Goal: Find specific page/section: Find specific page/section

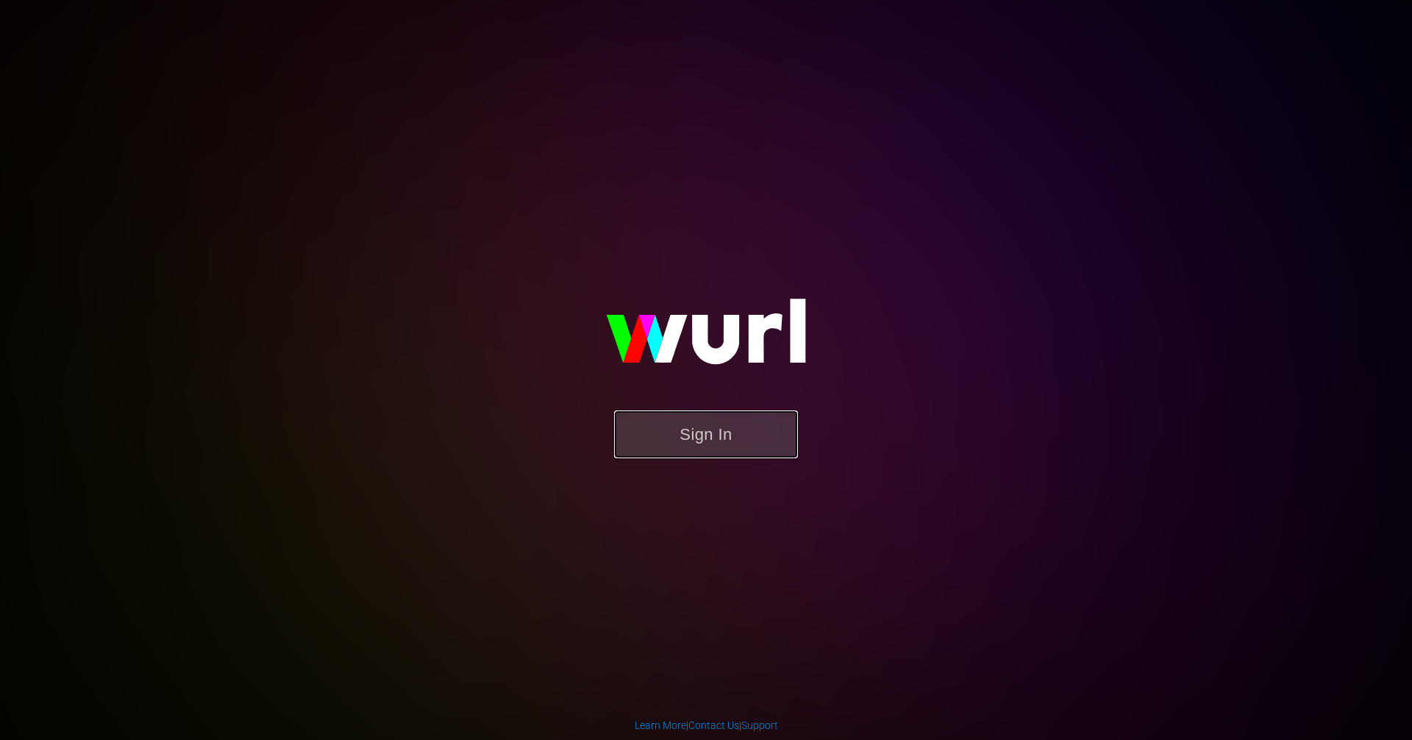
click at [659, 436] on button "Sign In" at bounding box center [706, 434] width 184 height 48
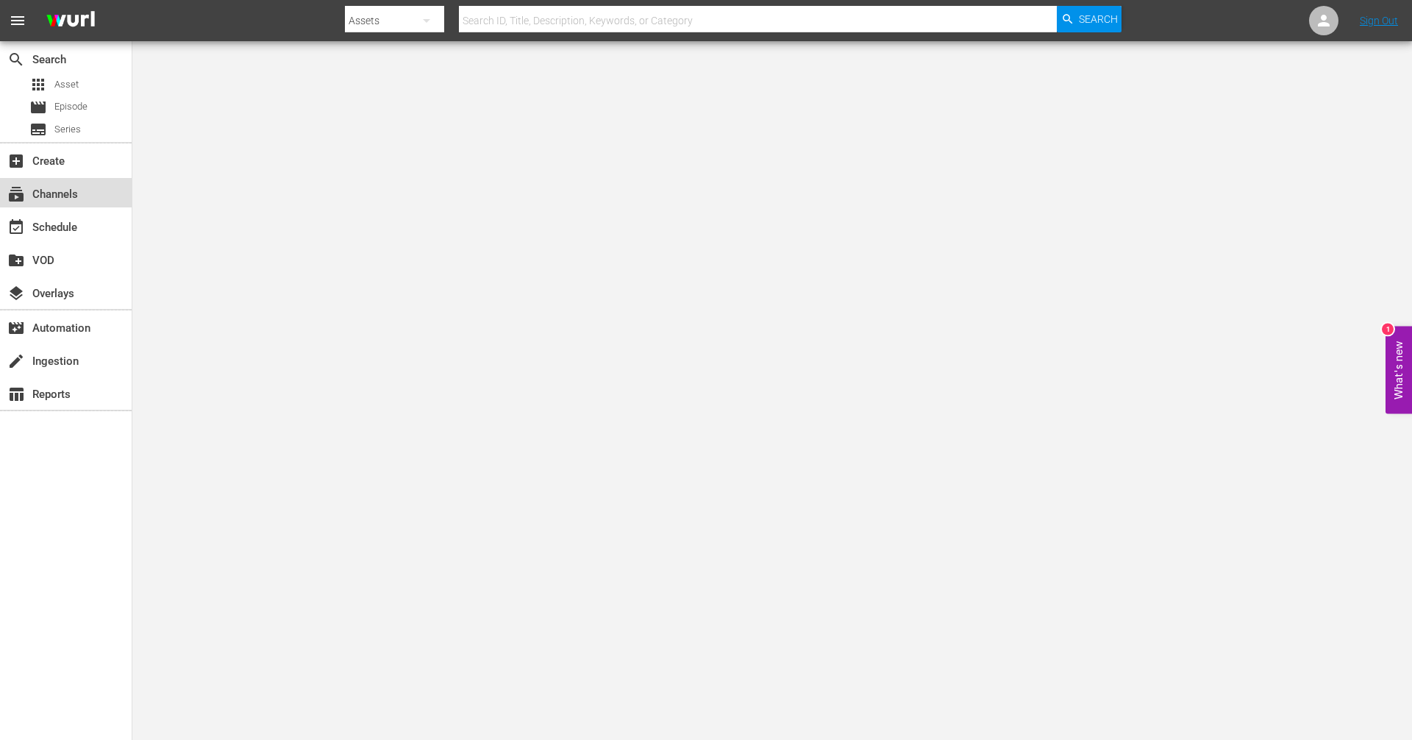
click at [72, 189] on div "subscriptions Channels" at bounding box center [41, 191] width 82 height 13
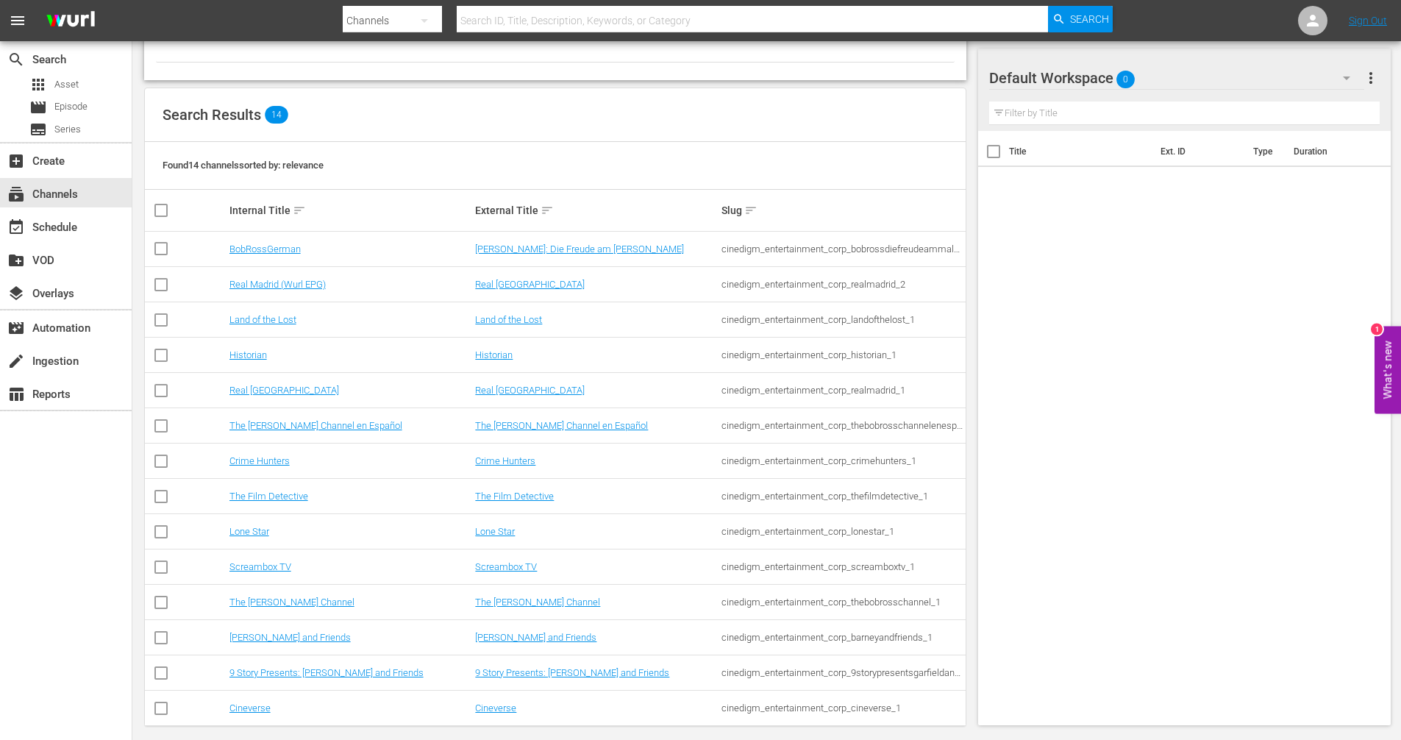
scroll to position [122, 0]
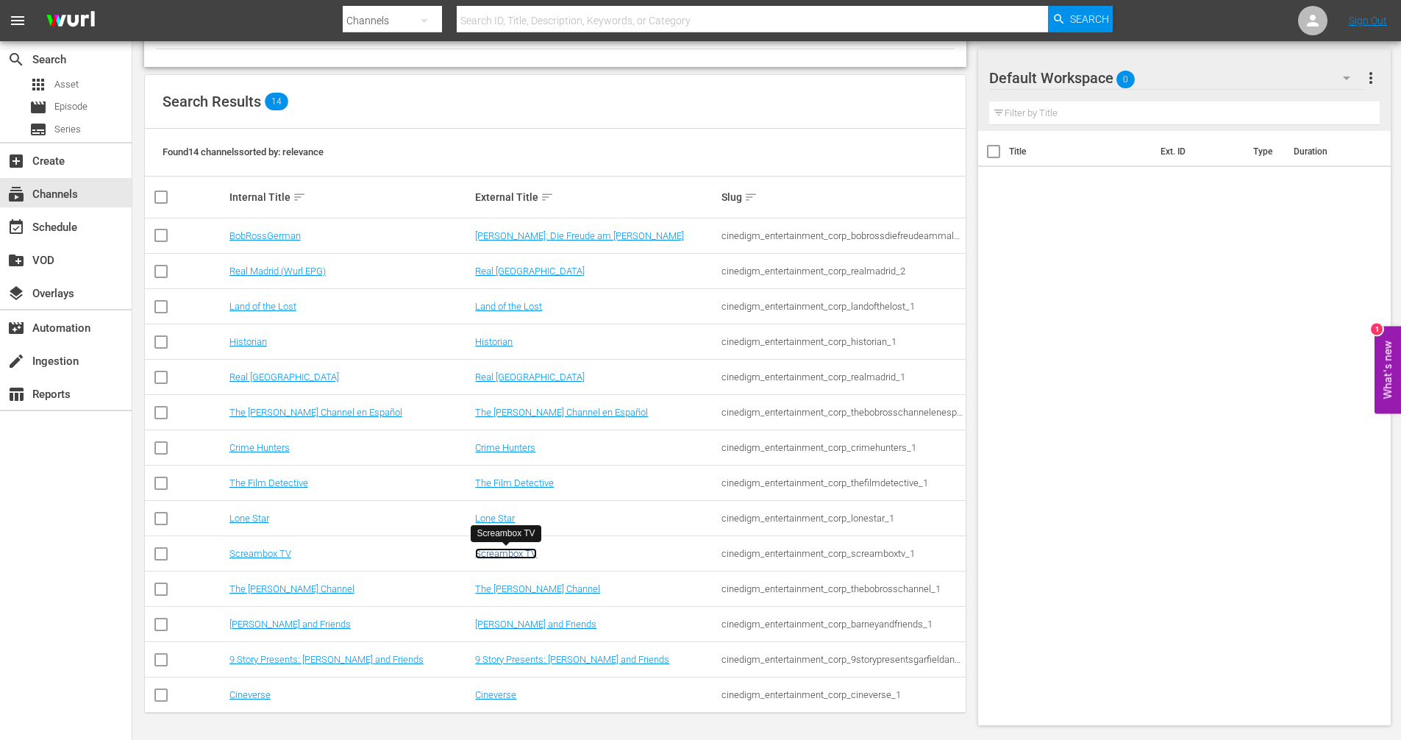
click at [497, 555] on link "Screambox TV" at bounding box center [506, 553] width 62 height 11
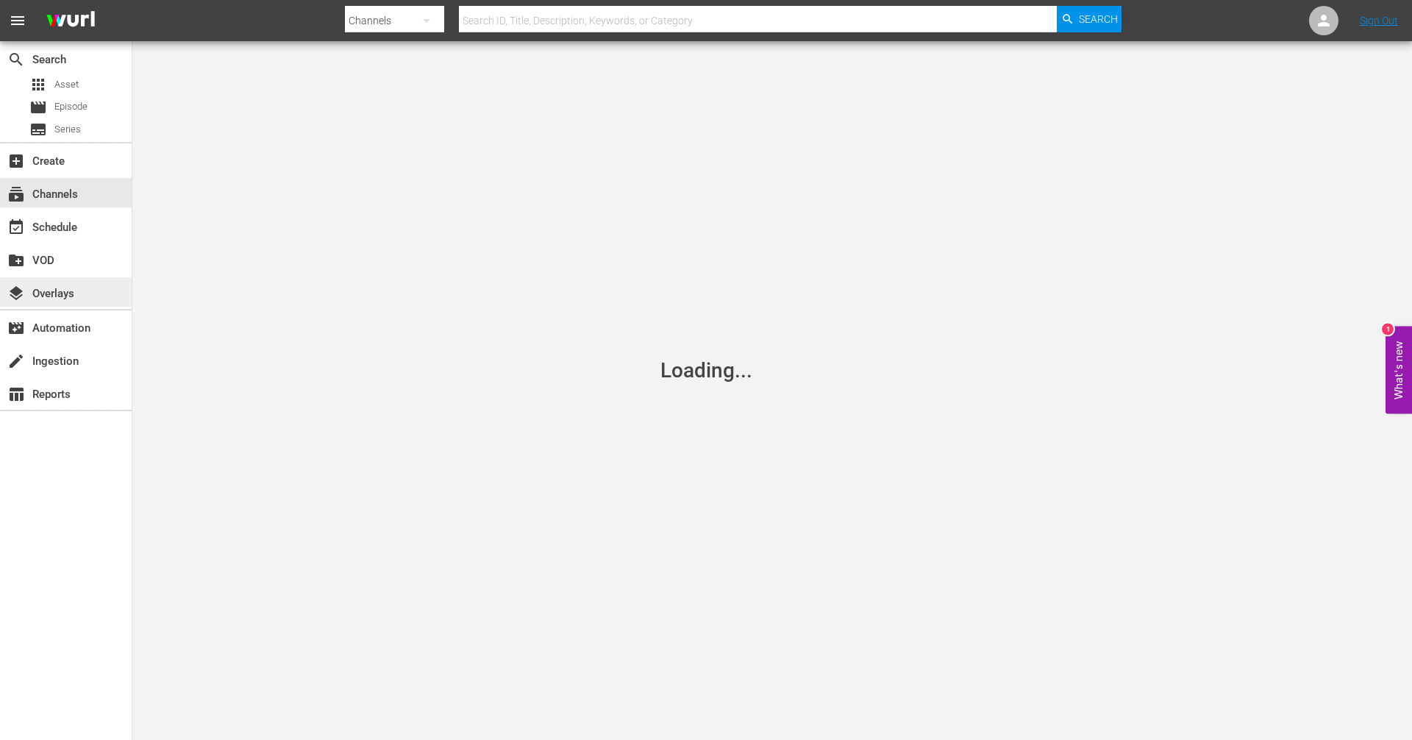
click at [82, 302] on div "layers Overlays" at bounding box center [66, 291] width 132 height 29
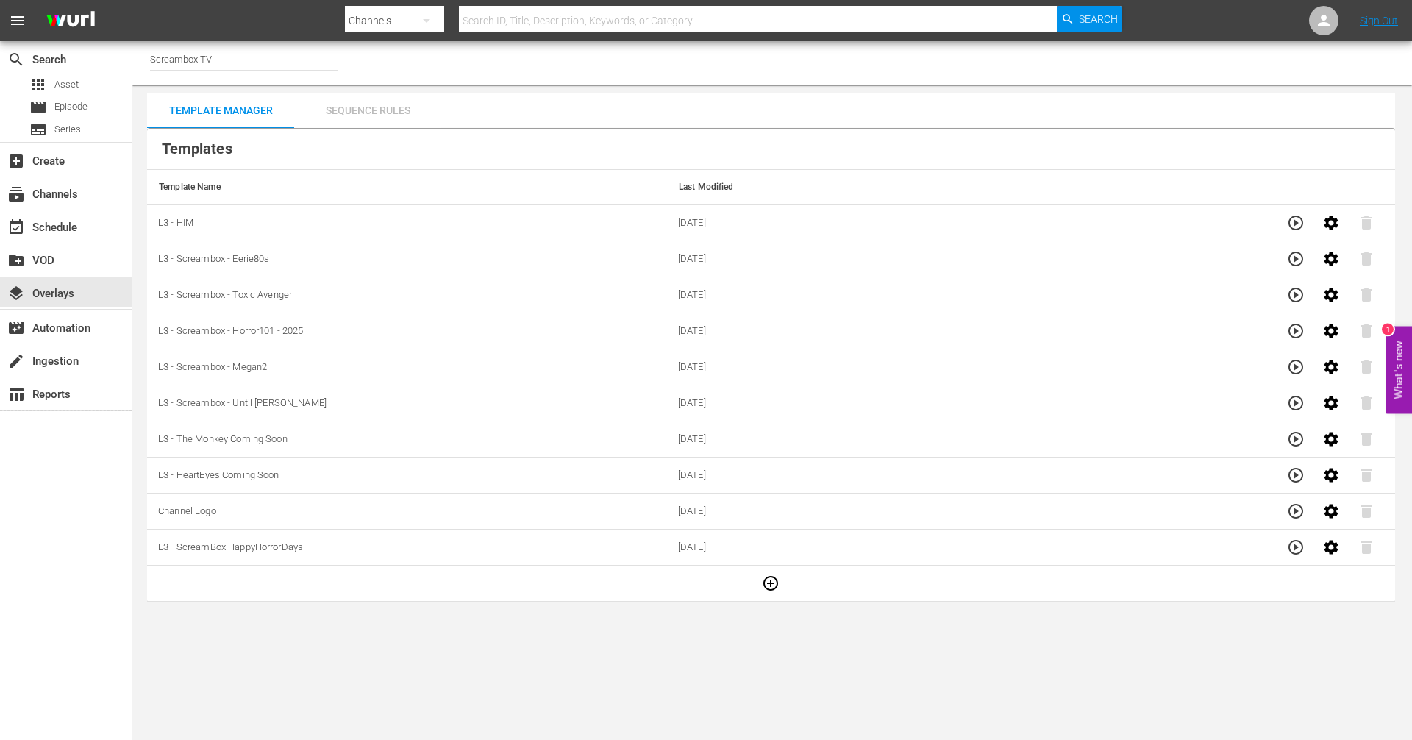
click at [372, 101] on div "Sequence Rules" at bounding box center [367, 110] width 147 height 35
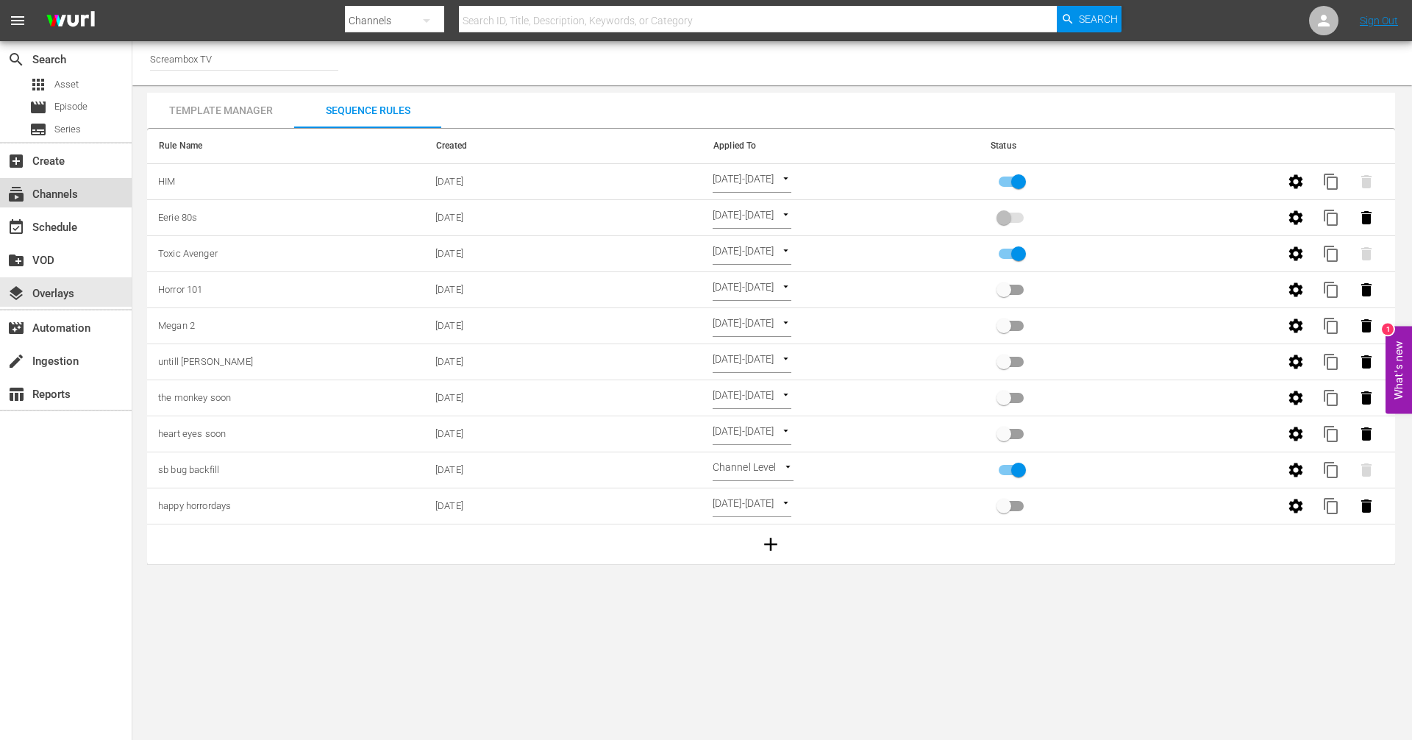
click at [55, 186] on div "subscriptions Channels" at bounding box center [41, 191] width 82 height 13
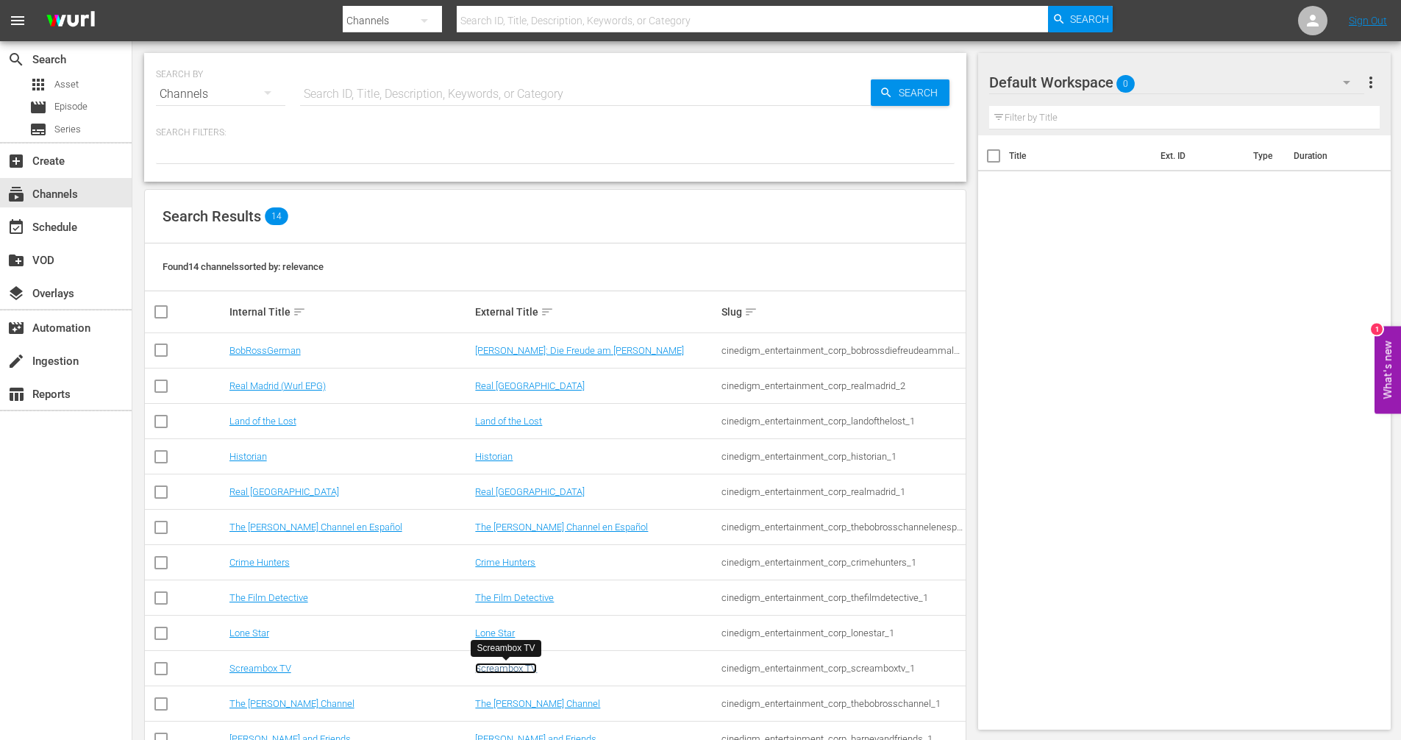
click at [510, 672] on link "Screambox TV" at bounding box center [506, 667] width 62 height 11
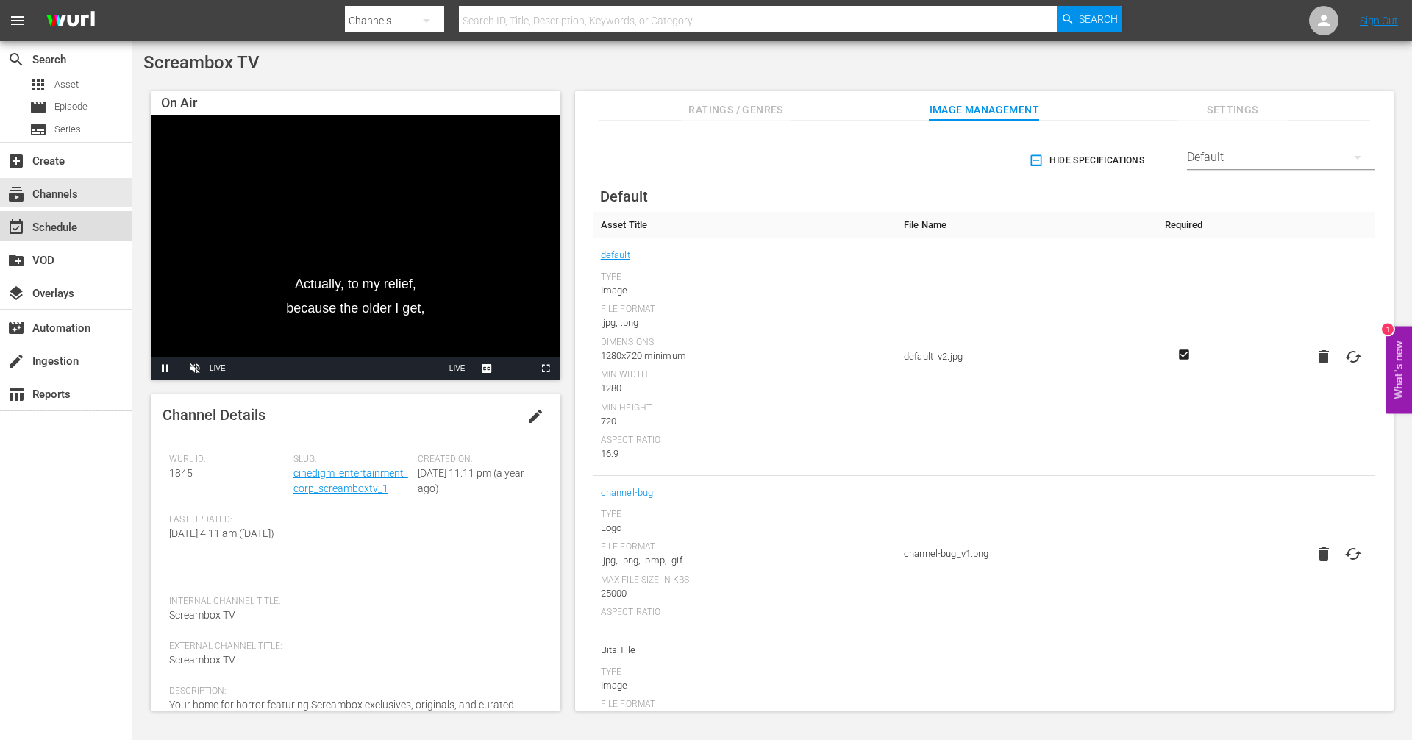
click at [71, 226] on div "event_available Schedule" at bounding box center [41, 224] width 82 height 13
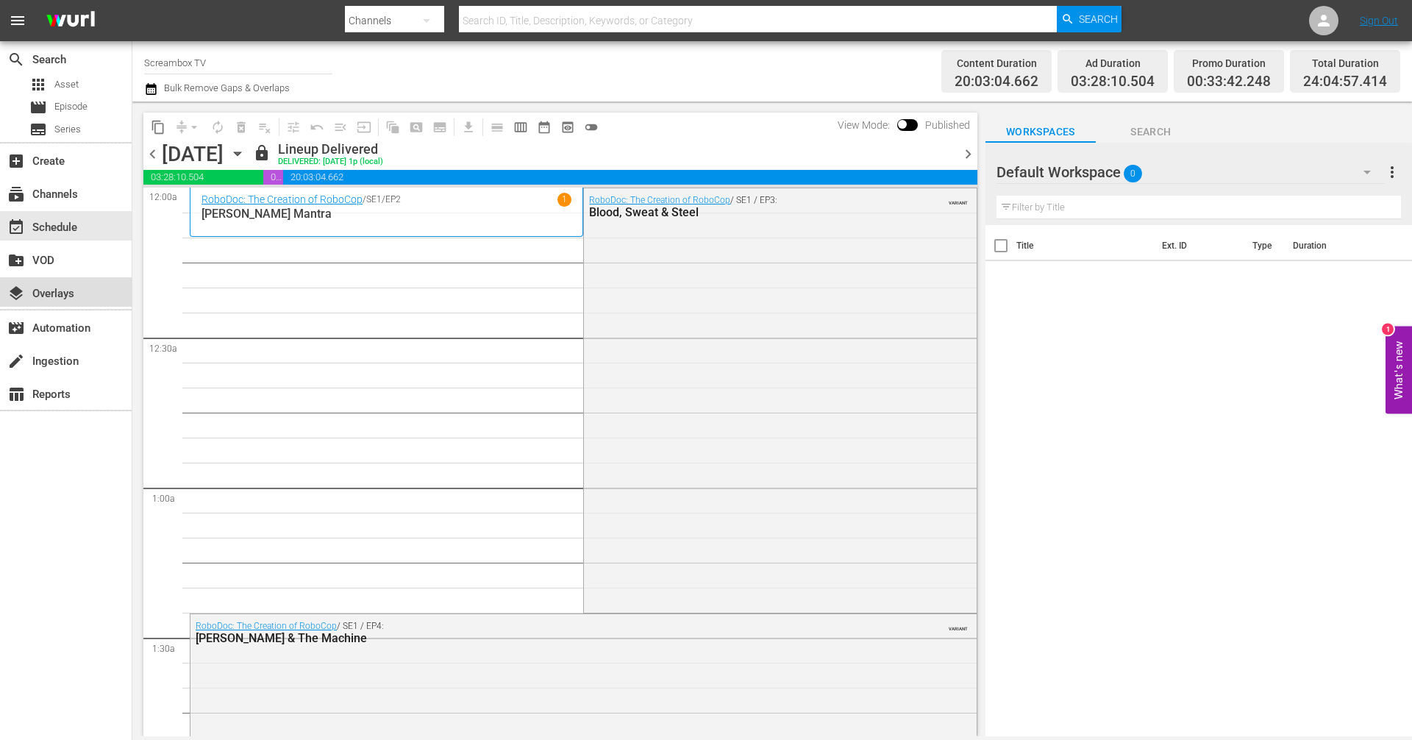
click at [49, 290] on div "layers Overlays" at bounding box center [41, 291] width 82 height 13
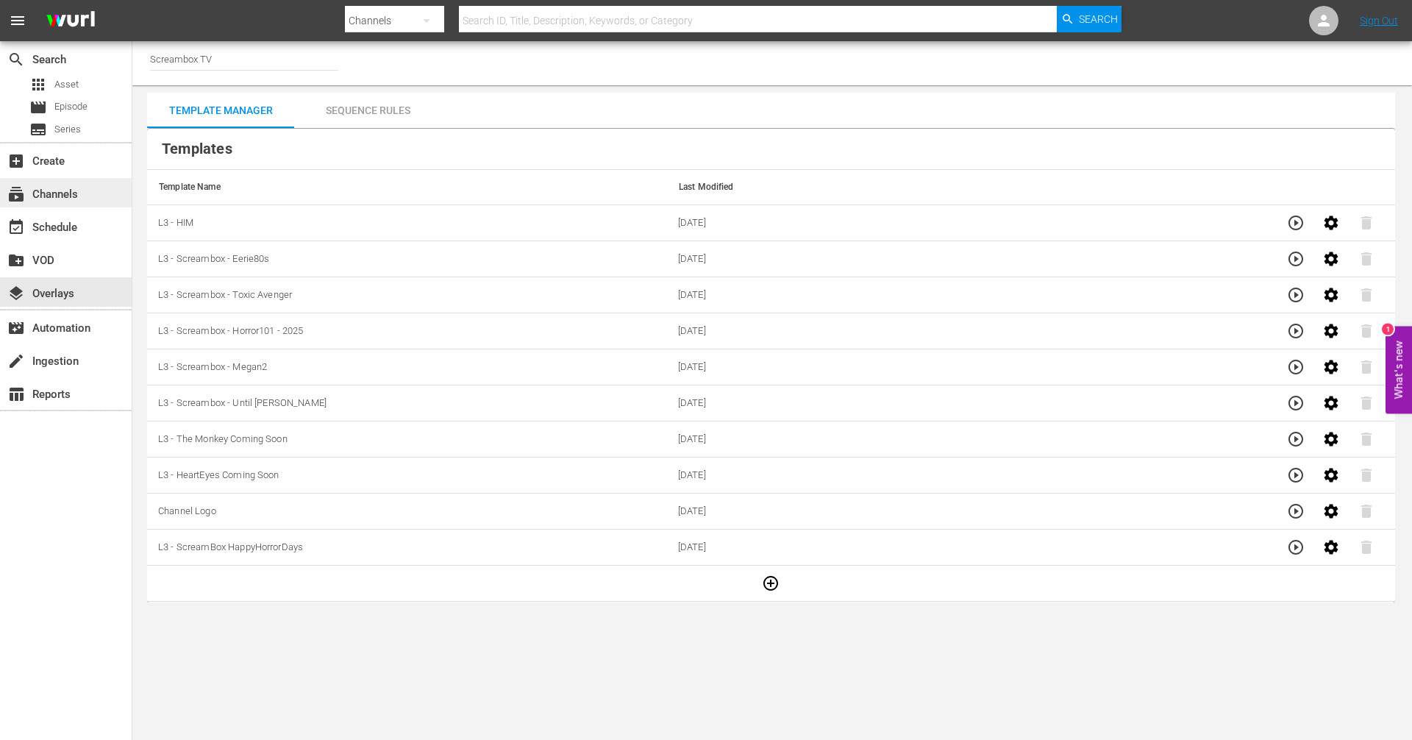
click at [64, 190] on div "subscriptions Channels" at bounding box center [41, 191] width 82 height 13
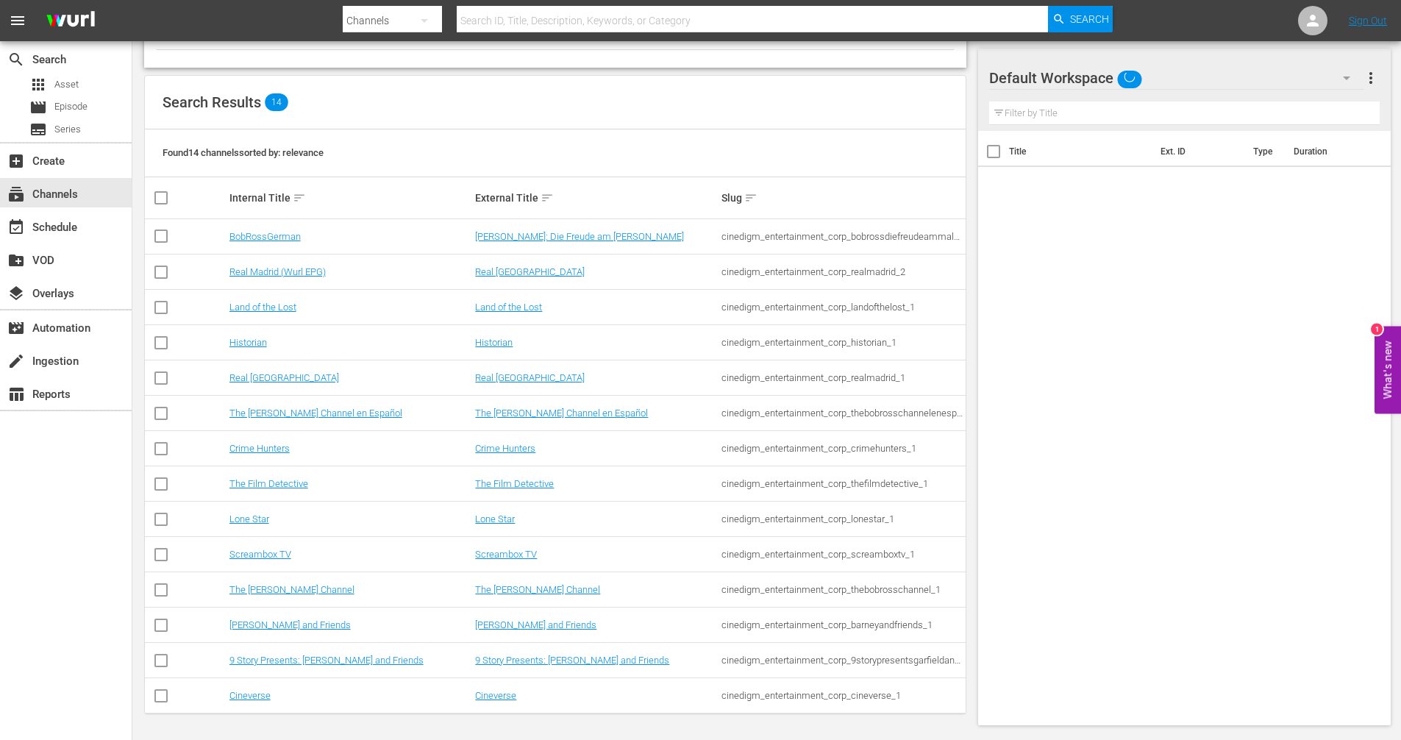
scroll to position [115, 0]
click at [496, 593] on link "The Bob Ross Channel" at bounding box center [537, 588] width 125 height 11
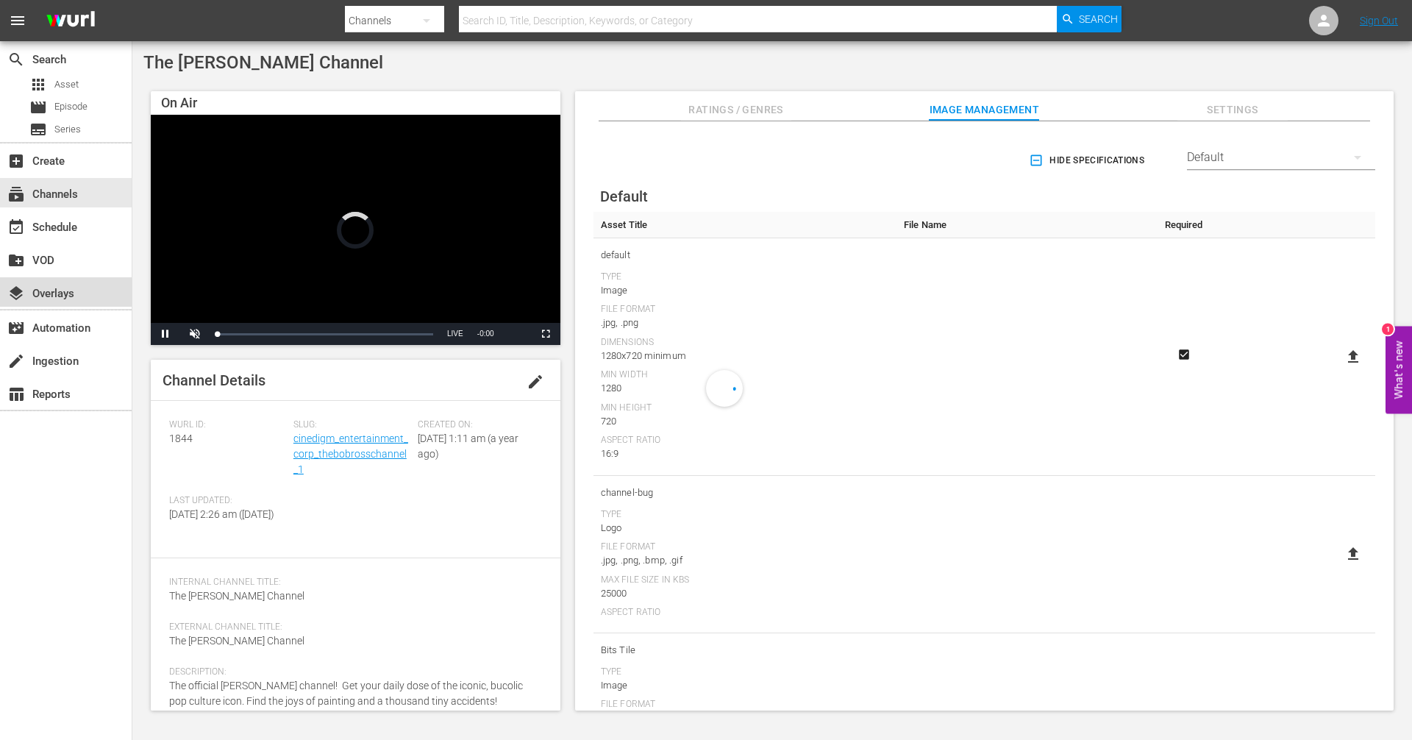
click at [62, 279] on div "layers Overlays" at bounding box center [66, 291] width 132 height 29
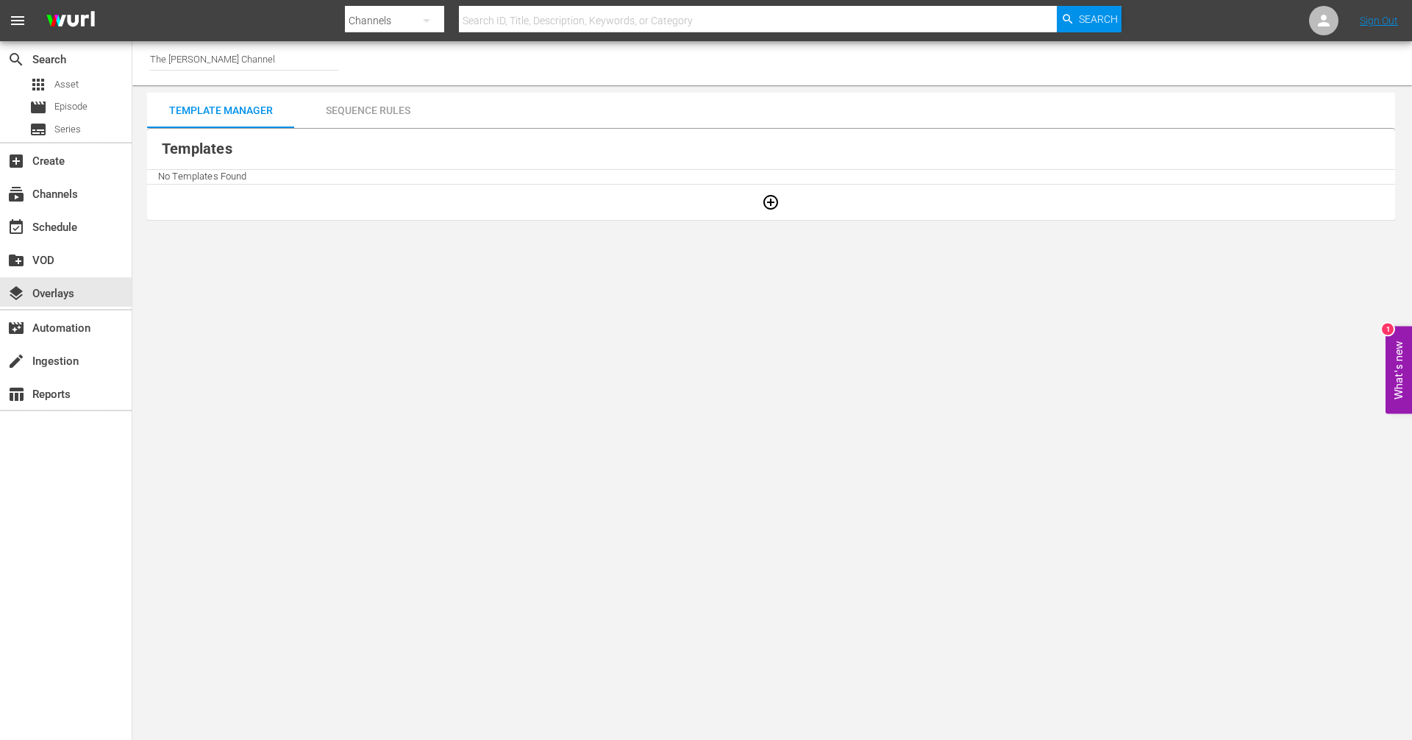
click at [381, 123] on div "Sequence Rules" at bounding box center [367, 110] width 147 height 35
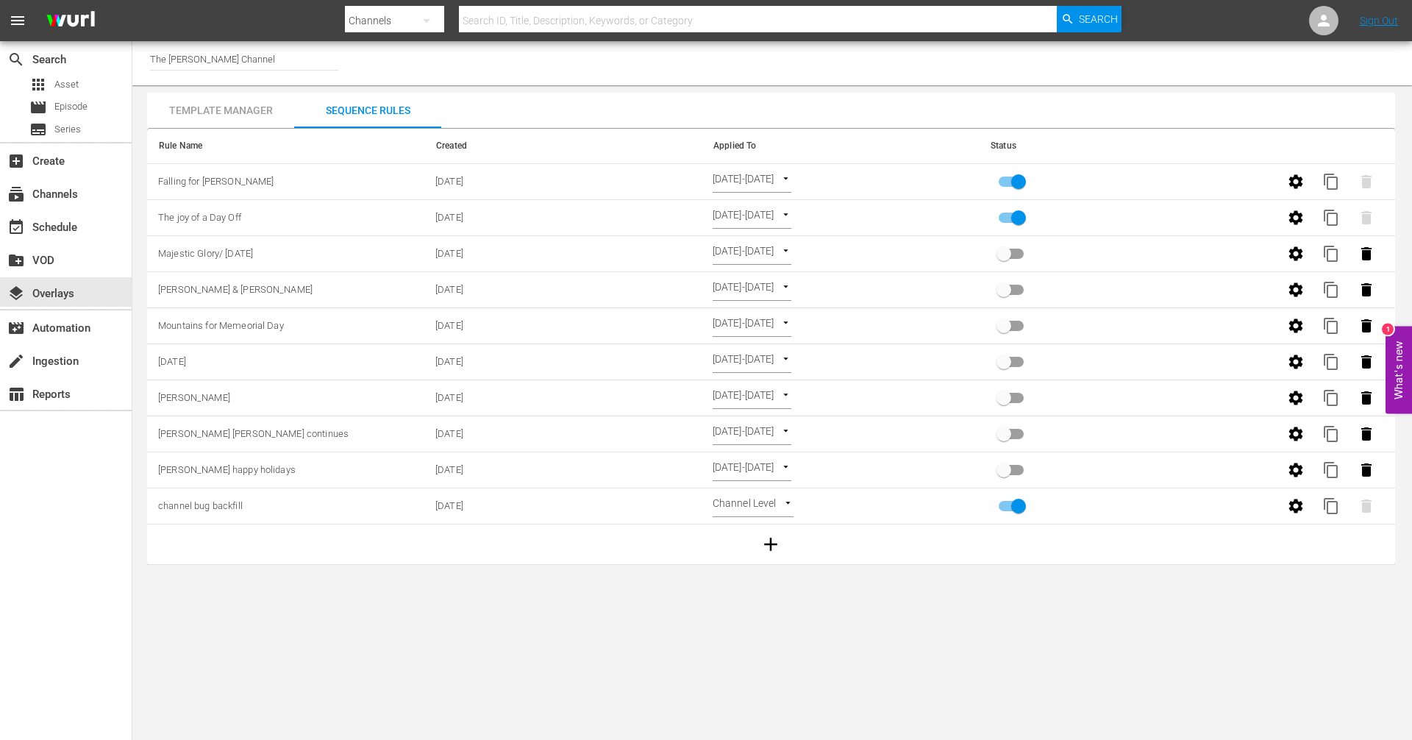
click at [185, 121] on div "Template Manager" at bounding box center [220, 110] width 147 height 35
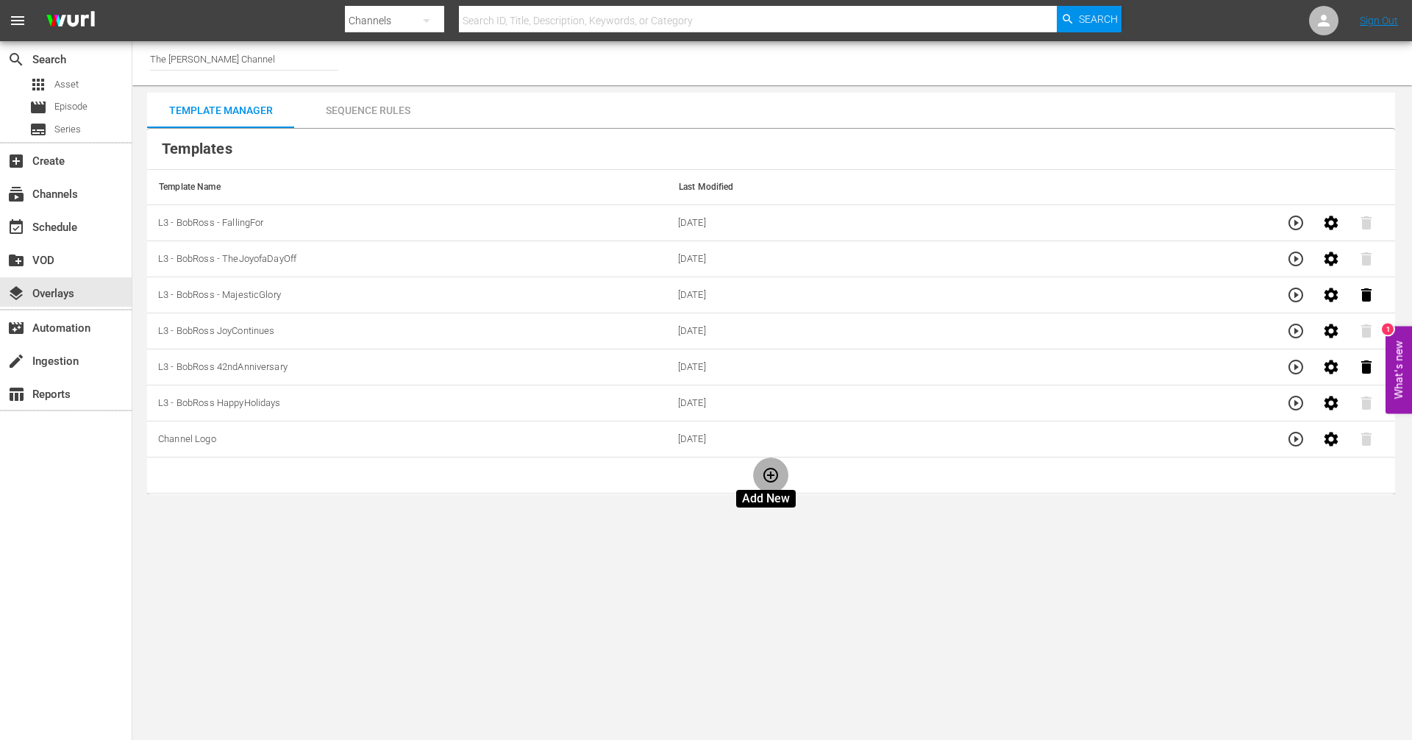
click at [765, 477] on icon "button" at bounding box center [770, 475] width 15 height 15
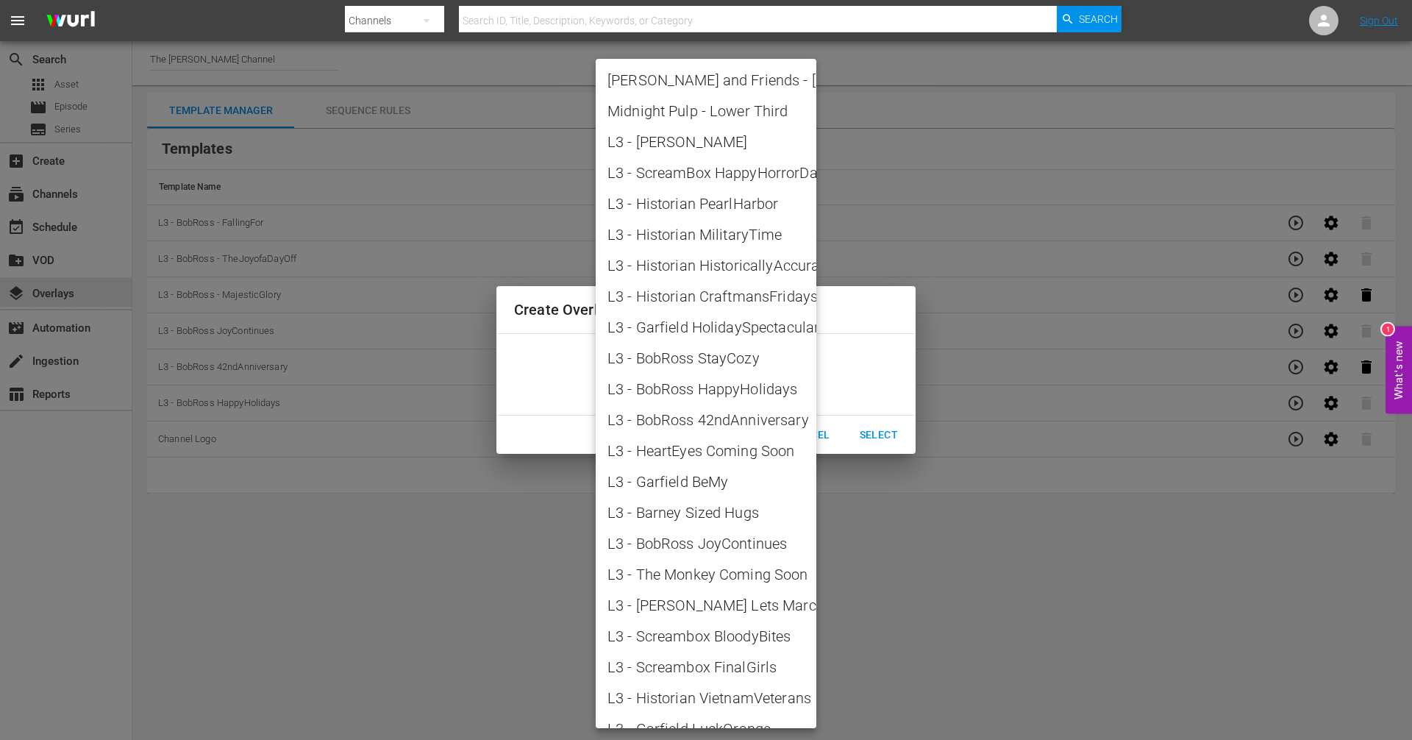
click at [804, 382] on body "menu Search By Channels Search ID, Title, Description, Keywords, or Category Se…" at bounding box center [706, 370] width 1412 height 740
drag, startPoint x: 854, startPoint y: 325, endPoint x: 849, endPoint y: 353, distance: 28.4
click at [852, 324] on div at bounding box center [706, 370] width 1412 height 740
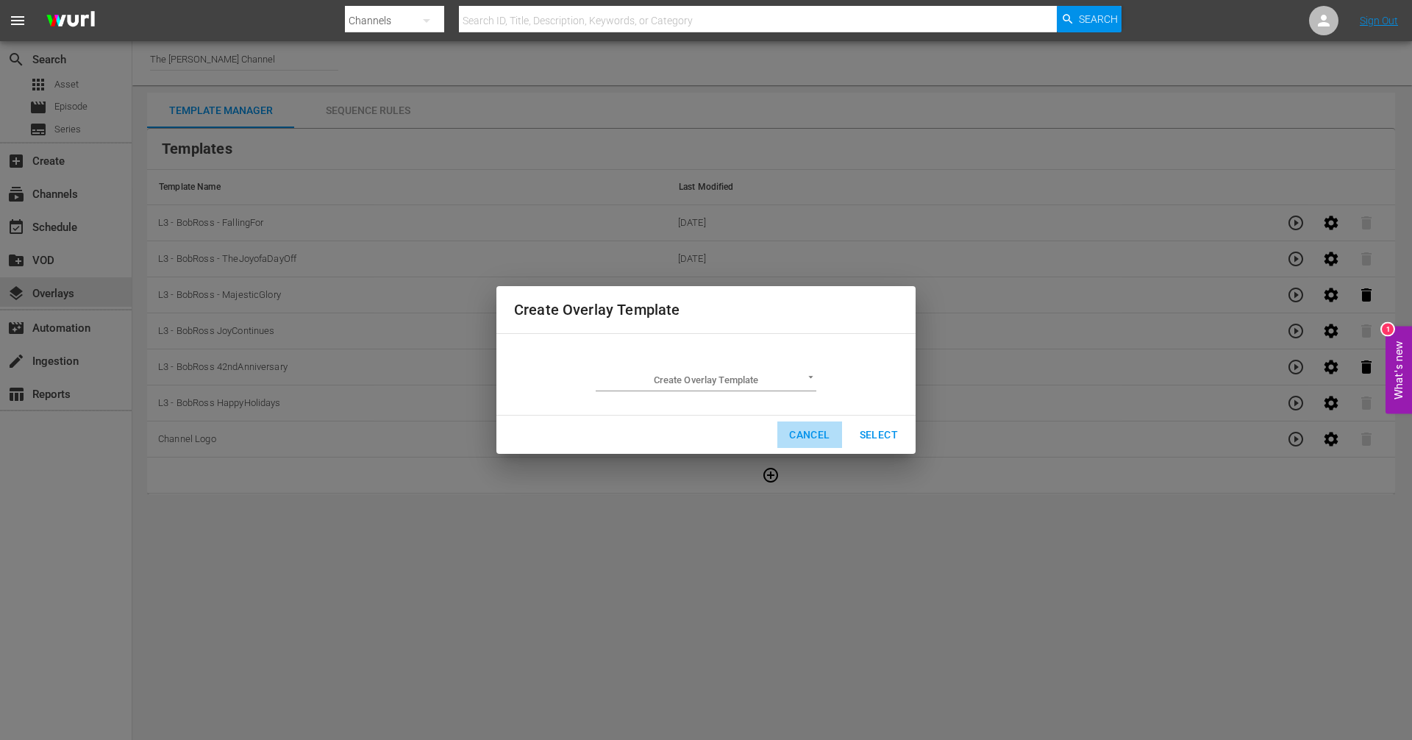
click at [816, 437] on span "Cancel" at bounding box center [809, 435] width 40 height 18
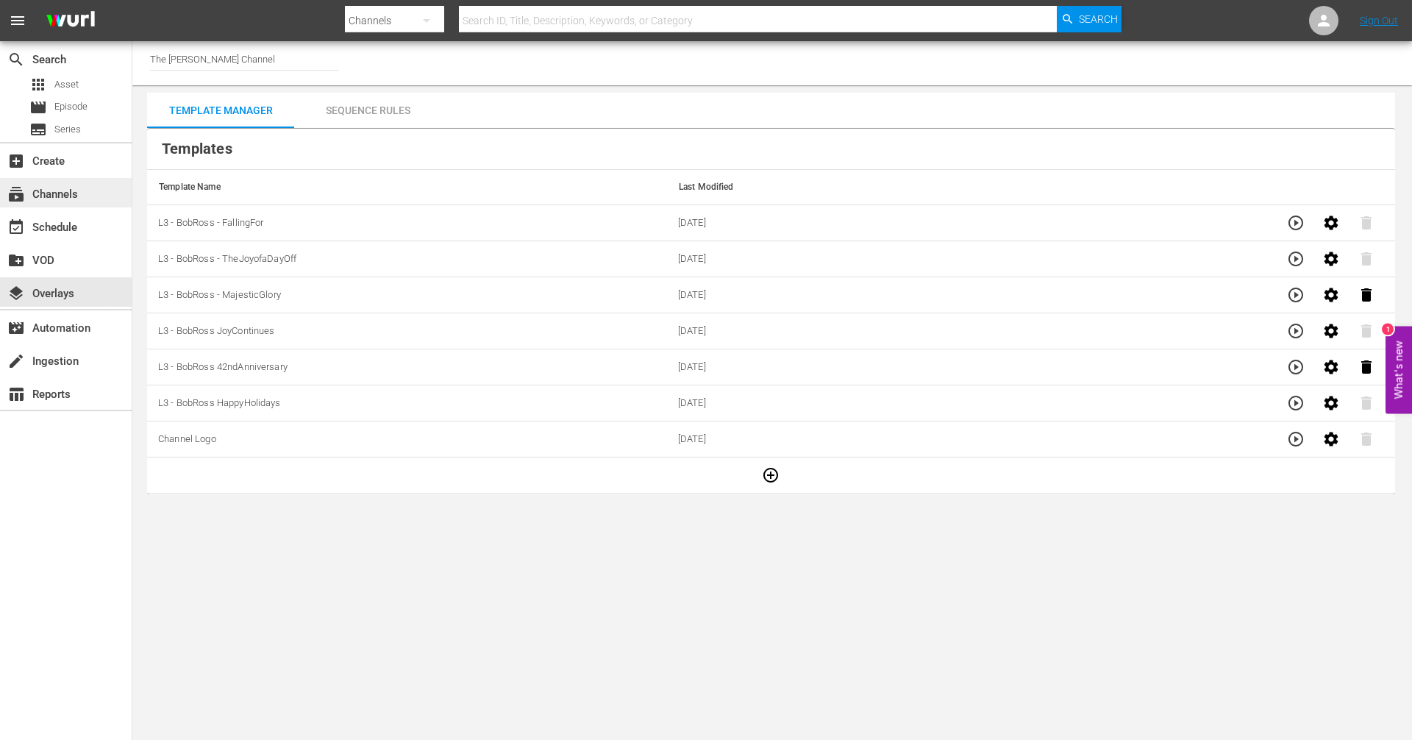
click at [79, 196] on div "subscriptions Channels" at bounding box center [41, 191] width 82 height 13
